Goal: Information Seeking & Learning: Compare options

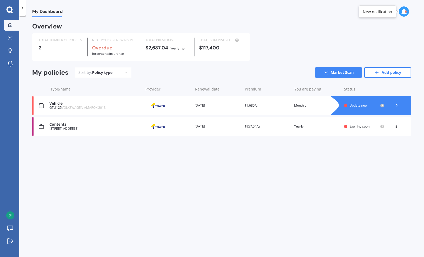
click at [129, 105] on div "Vehicle" at bounding box center [94, 103] width 91 height 5
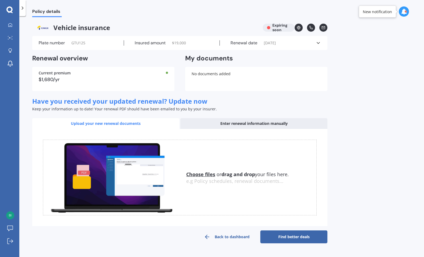
click at [288, 233] on link "Find better deals" at bounding box center [294, 236] width 67 height 13
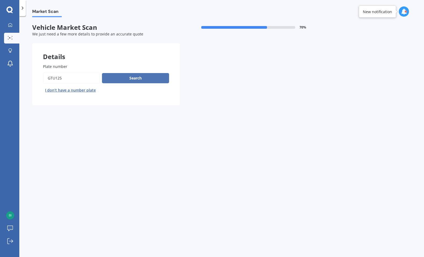
click at [134, 79] on button "Search" at bounding box center [135, 78] width 67 height 10
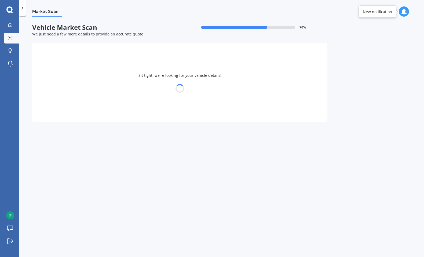
select select "VOLKSWAGEN"
select select "AMAROK"
select select "16"
select select "10"
select select "1956"
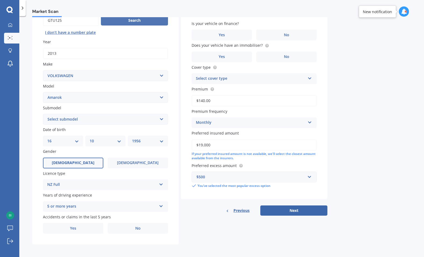
scroll to position [60, 0]
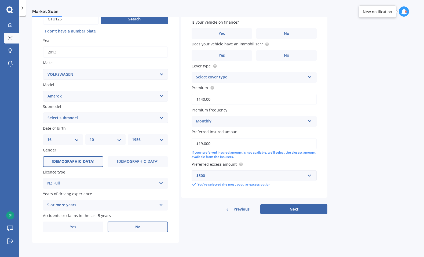
click at [140, 228] on span "No" at bounding box center [137, 227] width 5 height 5
click at [0, 0] on input "No" at bounding box center [0, 0] width 0 height 0
click at [140, 228] on span "No" at bounding box center [137, 227] width 5 height 5
click at [0, 0] on input "No" at bounding box center [0, 0] width 0 height 0
click at [161, 205] on icon at bounding box center [161, 204] width 5 height 4
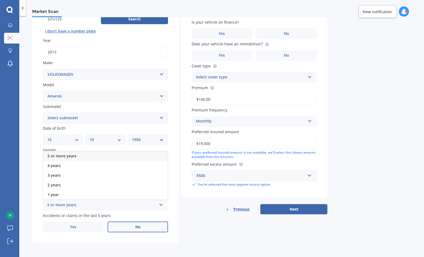
click at [161, 205] on icon at bounding box center [161, 204] width 5 height 4
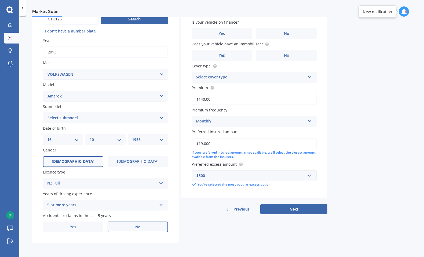
click at [161, 117] on select "Select submodel (All Other) 2WD TDI 2WD Twin Turbo TDI Highline 4 motion Twin T…" at bounding box center [105, 118] width 125 height 11
select select "4 MOTION TWIN TURBO TDI"
click at [43, 113] on select "Select submodel (All Other) 2WD TDI 2WD Twin Turbo TDI Highline 4 motion Twin T…" at bounding box center [105, 118] width 125 height 11
click at [289, 32] on span "No" at bounding box center [286, 33] width 5 height 5
click at [0, 0] on input "No" at bounding box center [0, 0] width 0 height 0
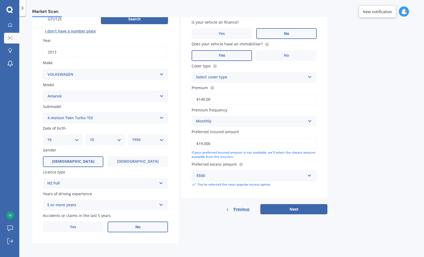
click at [238, 53] on label "Yes" at bounding box center [222, 55] width 60 height 11
click at [0, 0] on input "Yes" at bounding box center [0, 0] width 0 height 0
click at [274, 76] on div "Select cover type" at bounding box center [251, 77] width 110 height 6
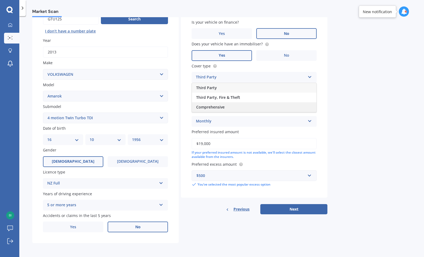
click at [242, 107] on div "Comprehensive" at bounding box center [254, 107] width 125 height 10
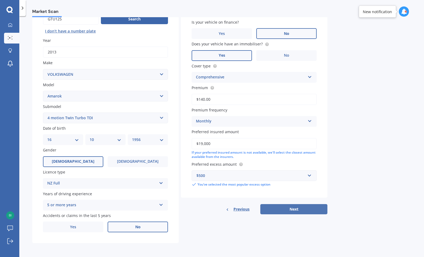
click at [294, 210] on button "Next" at bounding box center [294, 209] width 67 height 10
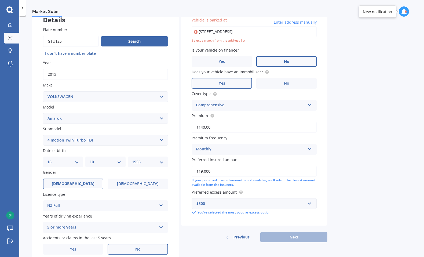
scroll to position [37, 0]
type input "[STREET_ADDRESS]"
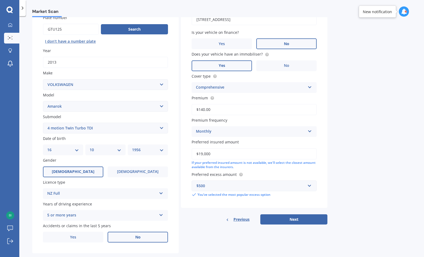
scroll to position [60, 0]
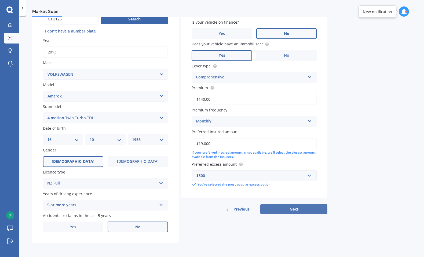
click at [297, 208] on button "Next" at bounding box center [294, 209] width 67 height 10
select select "16"
select select "10"
select select "1956"
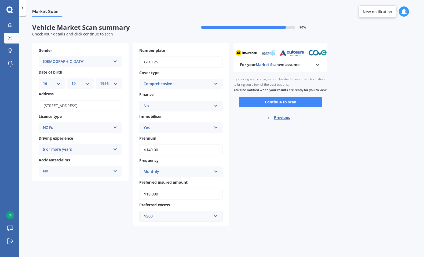
scroll to position [0, 0]
